Goal: Navigation & Orientation: Find specific page/section

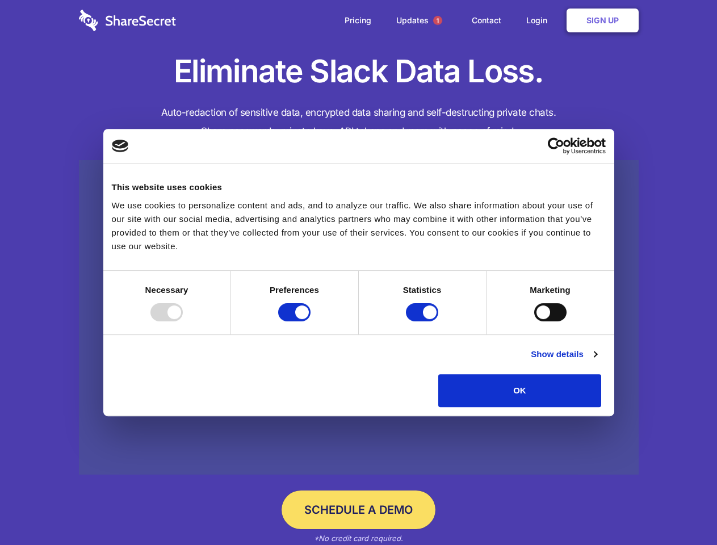
click at [183, 321] on div at bounding box center [166, 312] width 32 height 18
click at [310, 321] on input "Preferences" at bounding box center [294, 312] width 32 height 18
checkbox input "false"
click at [423, 321] on input "Statistics" at bounding box center [422, 312] width 32 height 18
checkbox input "false"
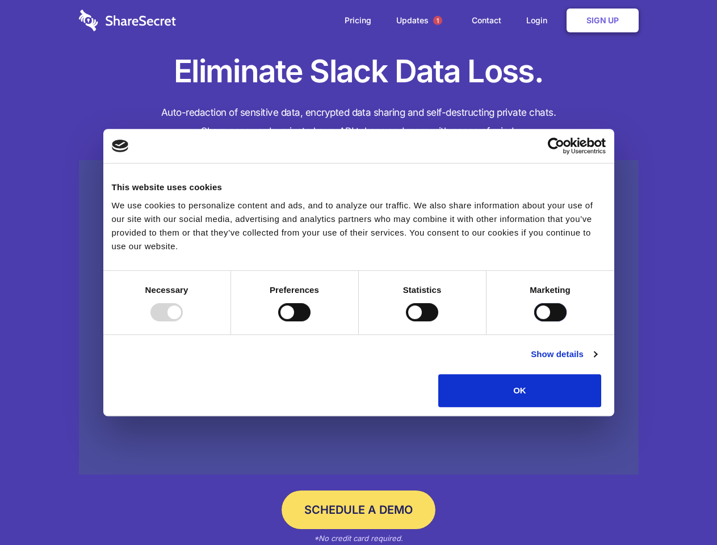
click at [534, 321] on input "Marketing" at bounding box center [550, 312] width 32 height 18
checkbox input "true"
click at [596, 361] on link "Show details" at bounding box center [564, 354] width 66 height 14
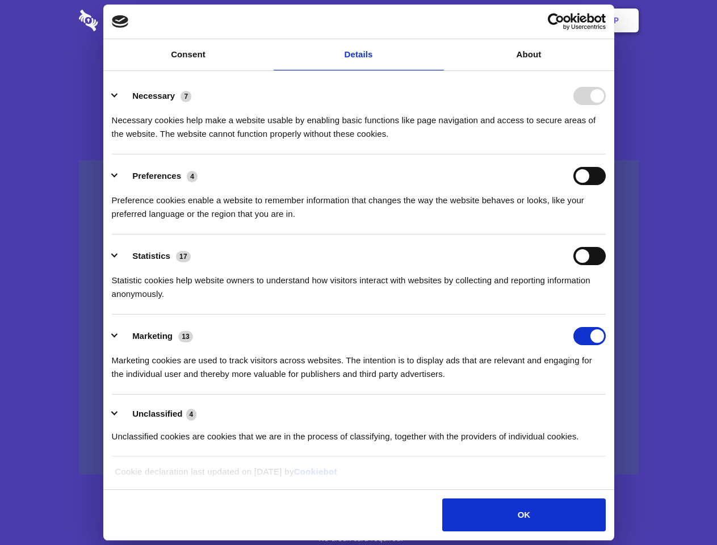
click at [605, 154] on li "Necessary 7 Necessary cookies help make a website usable by enabling basic func…" at bounding box center [359, 114] width 494 height 80
click at [437, 20] on span "1" at bounding box center [437, 20] width 9 height 9
